Goal: Transaction & Acquisition: Purchase product/service

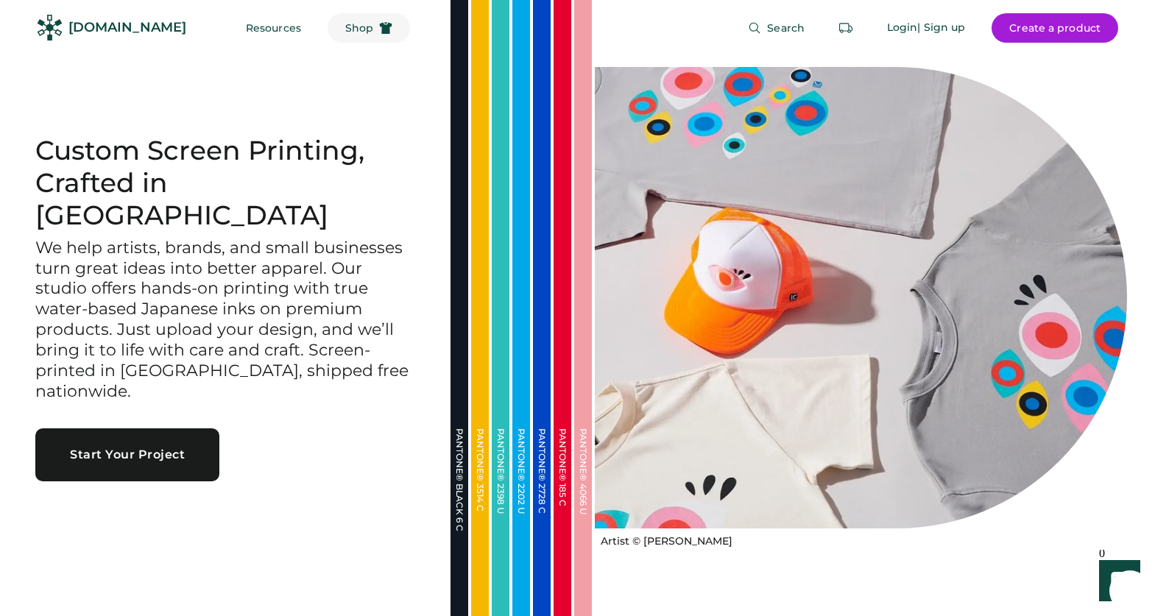
click at [345, 32] on span "Shop" at bounding box center [359, 28] width 28 height 10
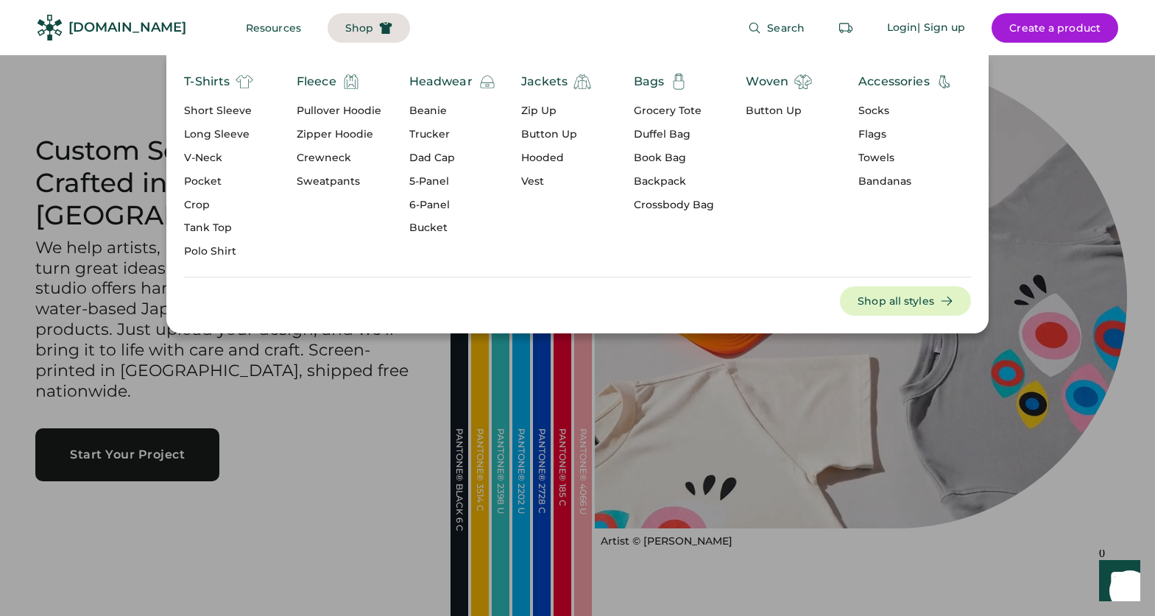
click at [218, 140] on div "Long Sleeve" at bounding box center [218, 134] width 69 height 15
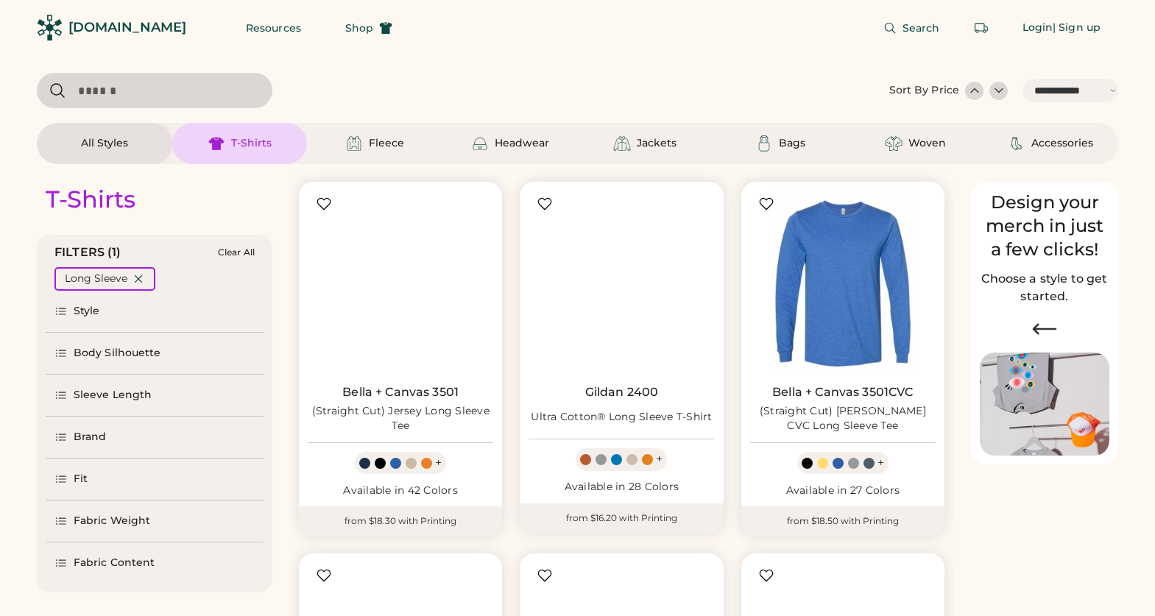
select select "*****"
select select "*"
